Goal: Navigation & Orientation: Find specific page/section

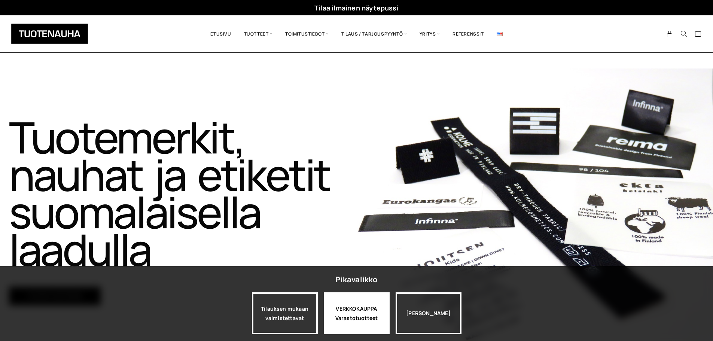
click at [370, 319] on div "VERKKOKAUPPA Varastotuotteet" at bounding box center [357, 313] width 66 height 42
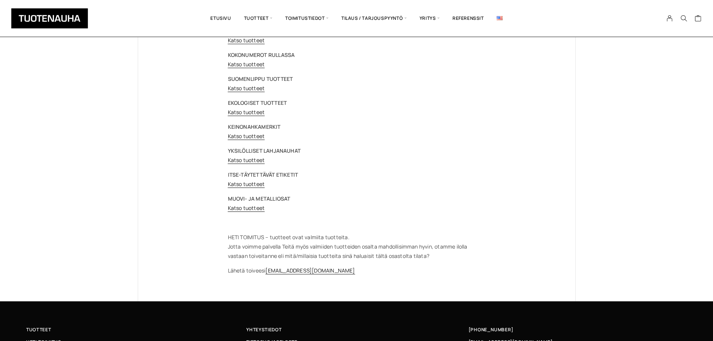
scroll to position [10, 0]
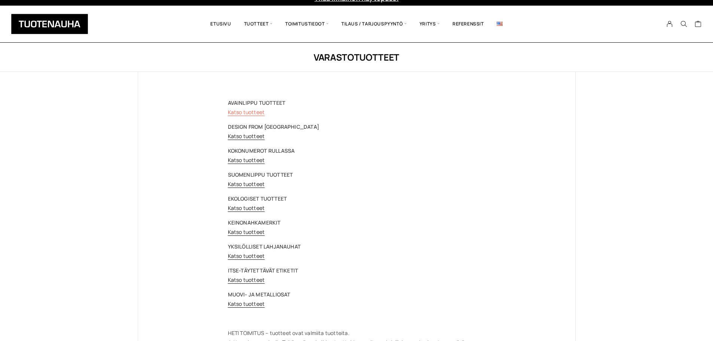
click at [251, 114] on link "Katso tuotteet" at bounding box center [246, 112] width 37 height 7
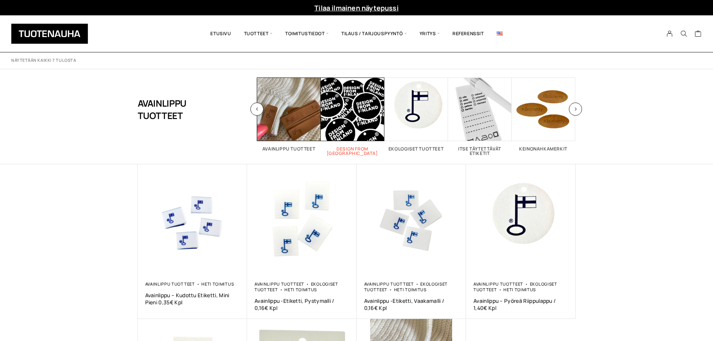
click at [373, 129] on span "Visit product category Design From Finland" at bounding box center [353, 109] width 64 height 64
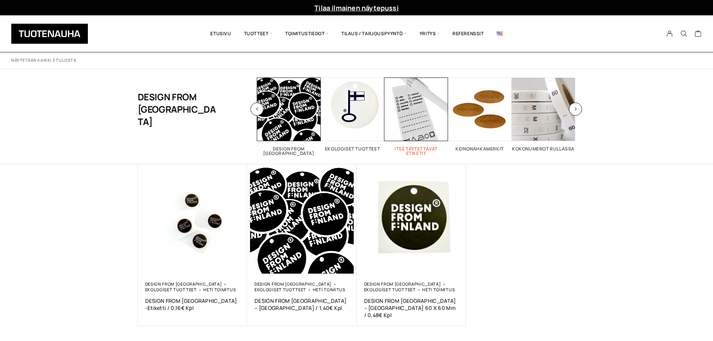
click at [421, 112] on span "Visit product category Itse täytettävät etiketit" at bounding box center [416, 109] width 64 height 64
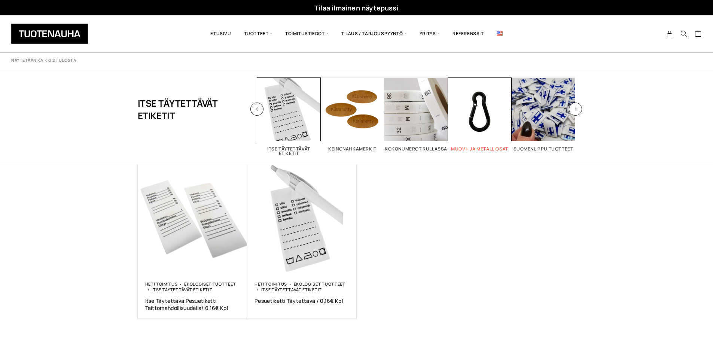
click at [485, 106] on span "Visit product category Muovi- ja metalliosat" at bounding box center [480, 109] width 64 height 64
